Goal: Check status: Check status

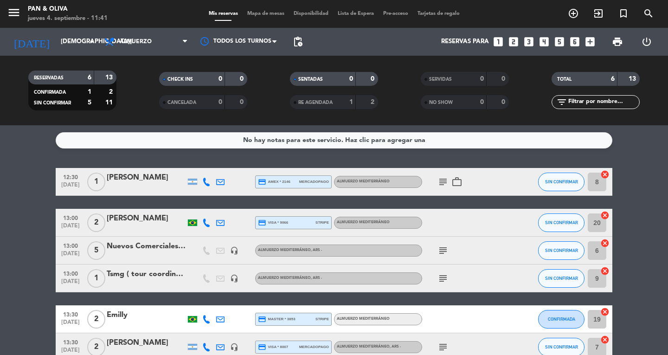
click at [446, 180] on icon "subject" at bounding box center [443, 181] width 11 height 11
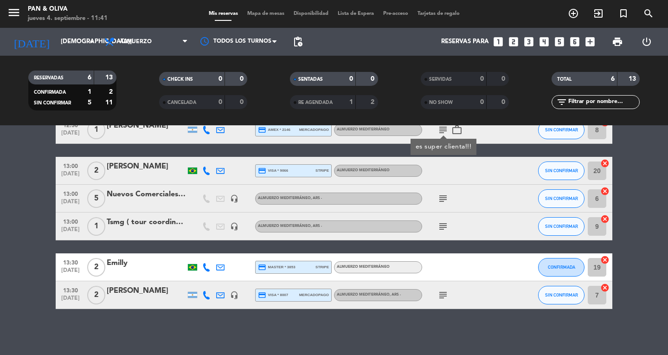
scroll to position [52, 0]
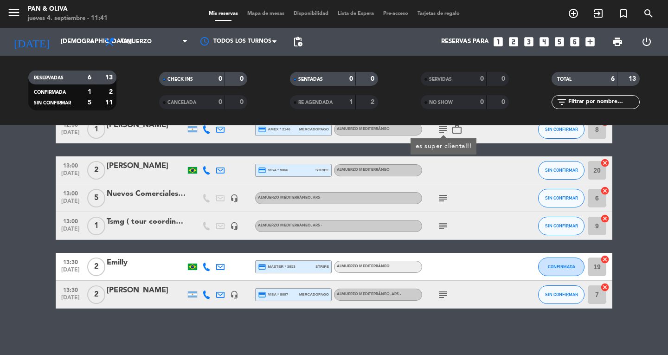
click at [437, 292] on span "subject" at bounding box center [443, 294] width 14 height 11
click at [439, 294] on icon "subject" at bounding box center [443, 294] width 11 height 11
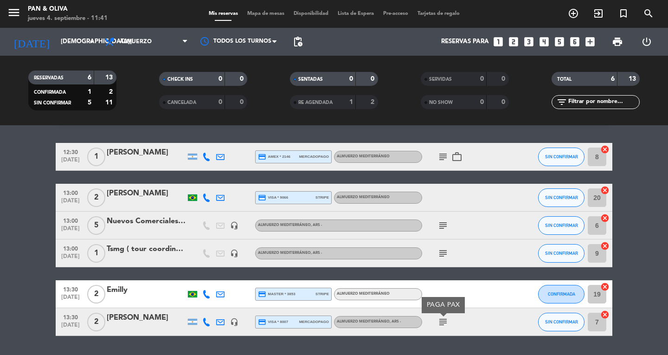
scroll to position [0, 0]
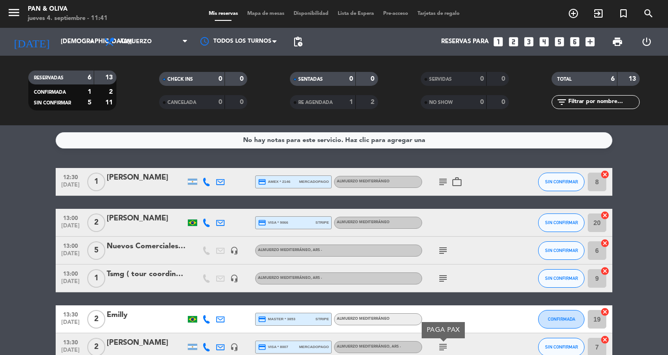
click at [148, 178] on div "[PERSON_NAME]" at bounding box center [146, 178] width 79 height 12
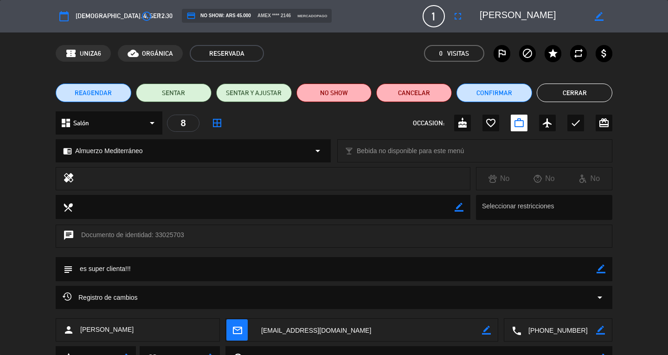
click at [569, 96] on button "Cerrar" at bounding box center [575, 93] width 76 height 19
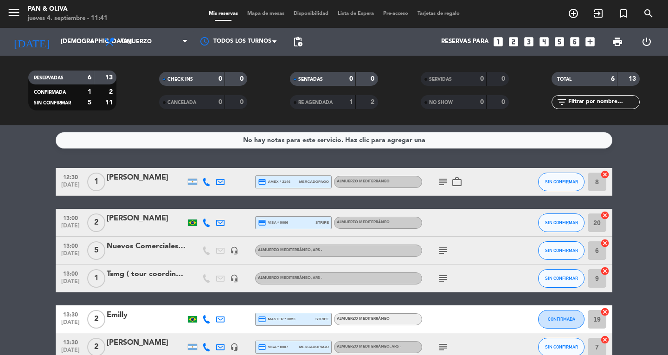
click at [440, 185] on icon "subject" at bounding box center [443, 181] width 11 height 11
click at [0, 217] on bookings-row "12:30 [DATE] 1 [PERSON_NAME] credit_card amex * 2146 mercadopago Almuerzo Medit…" at bounding box center [334, 264] width 668 height 193
click at [626, 2] on div "menu Pan & Oliva [DATE] 4. septiembre - 11:41 Mis reservas Mapa de mesas Dispon…" at bounding box center [334, 14] width 668 height 28
